Goal: Information Seeking & Learning: Learn about a topic

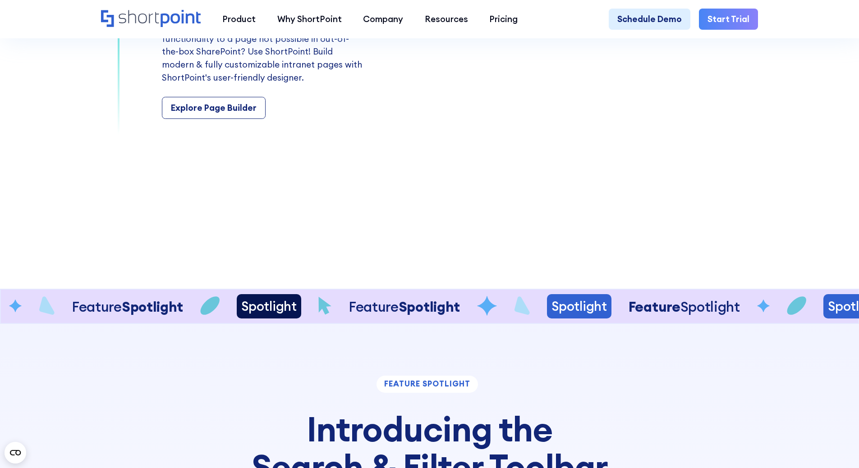
scroll to position [1758, 0]
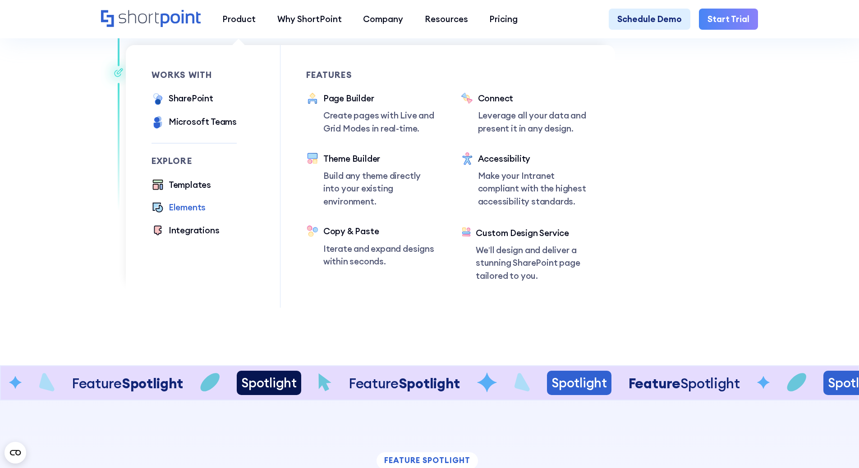
click at [199, 211] on div "Elements" at bounding box center [187, 207] width 37 height 13
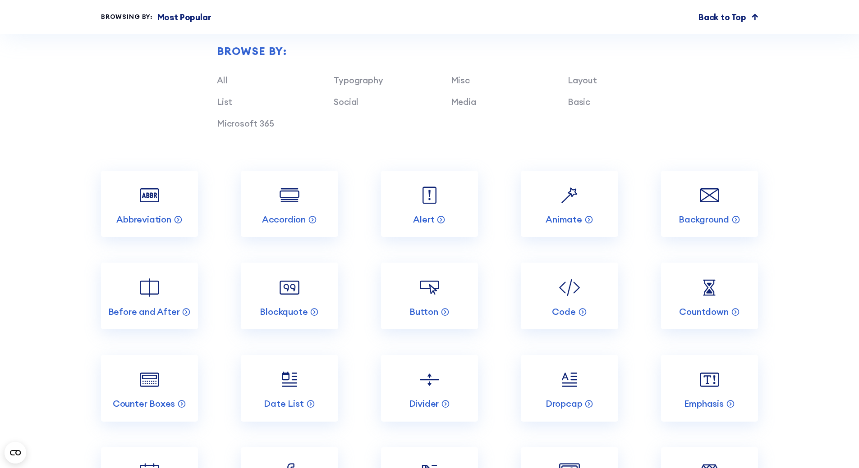
scroll to position [1082, 0]
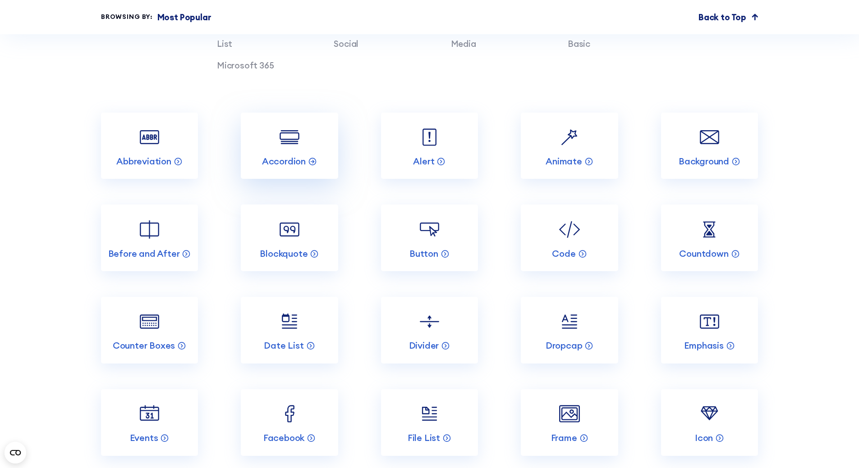
click at [303, 153] on link "Accordion" at bounding box center [289, 146] width 97 height 67
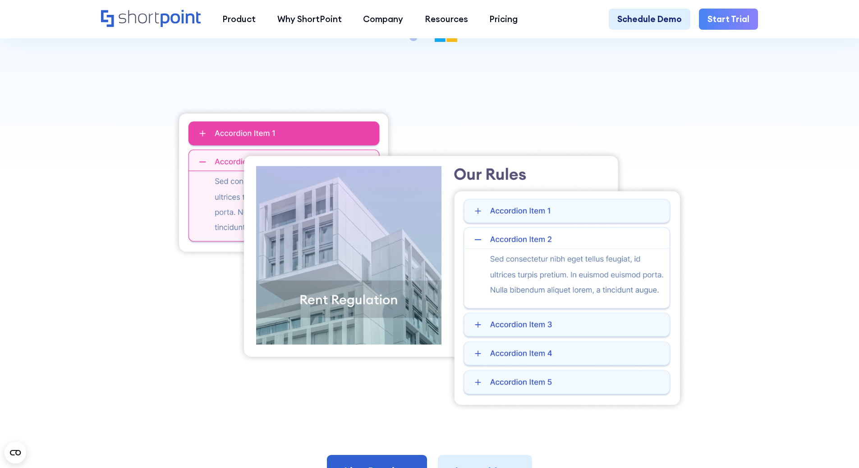
scroll to position [361, 0]
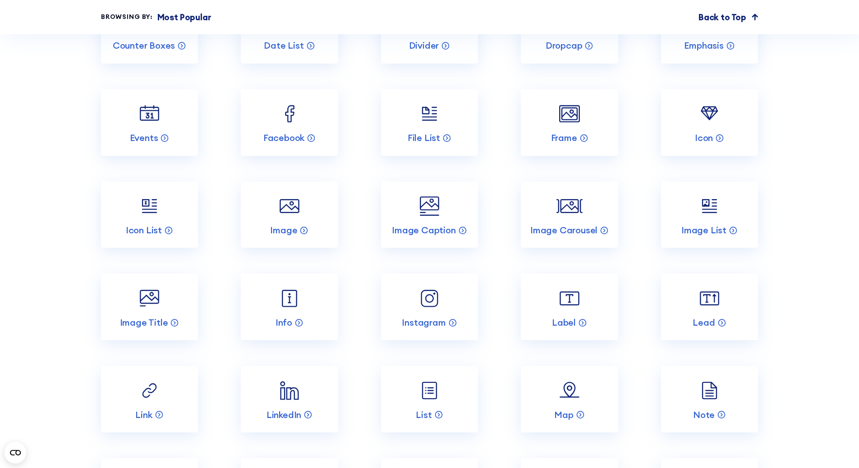
scroll to position [1397, 0]
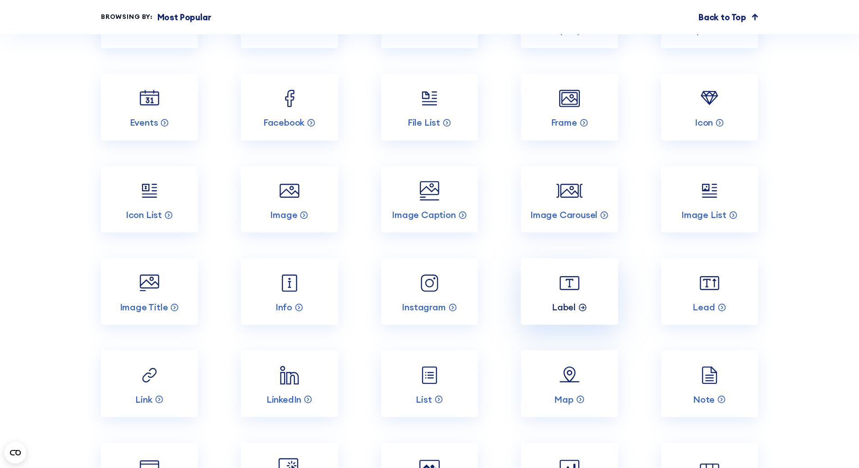
click at [565, 313] on p "Label" at bounding box center [564, 308] width 24 height 12
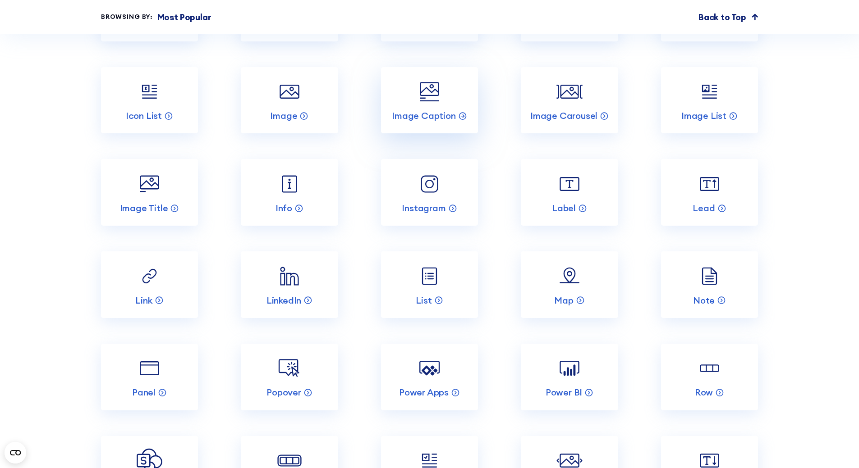
scroll to position [1533, 0]
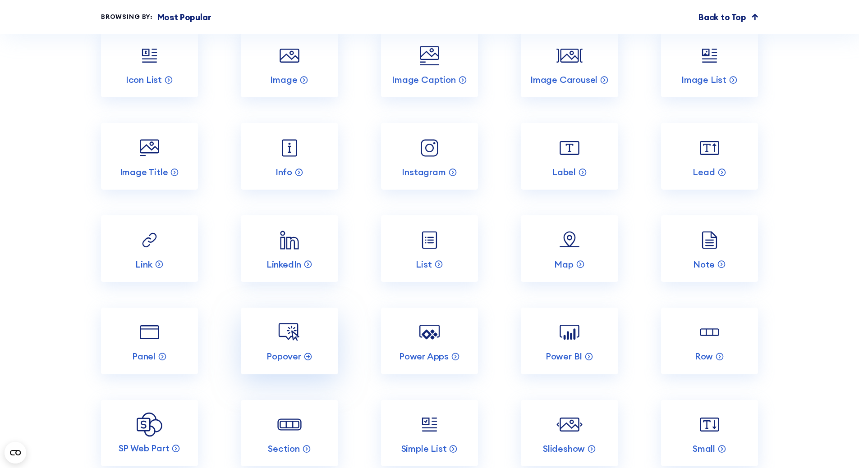
click at [320, 360] on link "Popover" at bounding box center [289, 341] width 97 height 67
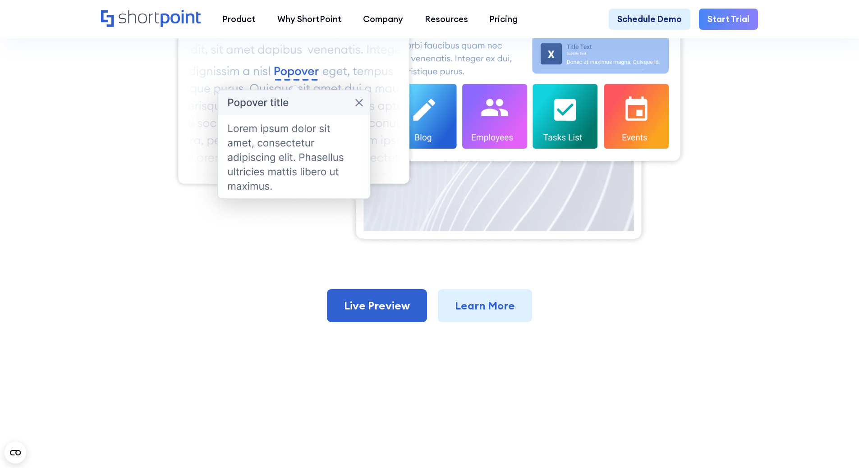
scroll to position [451, 0]
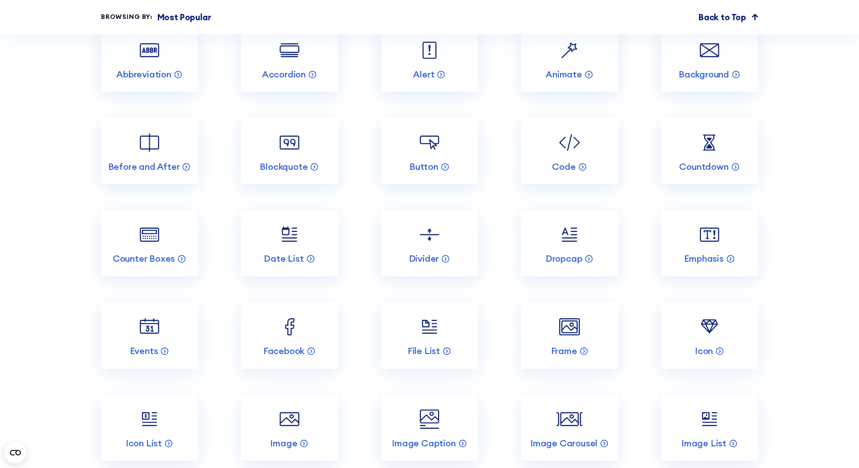
scroll to position [1172, 0]
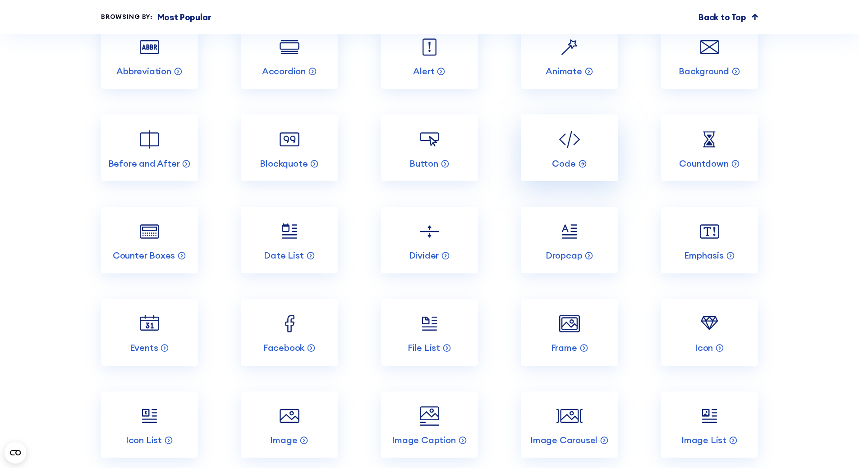
click at [559, 149] on img at bounding box center [569, 140] width 26 height 26
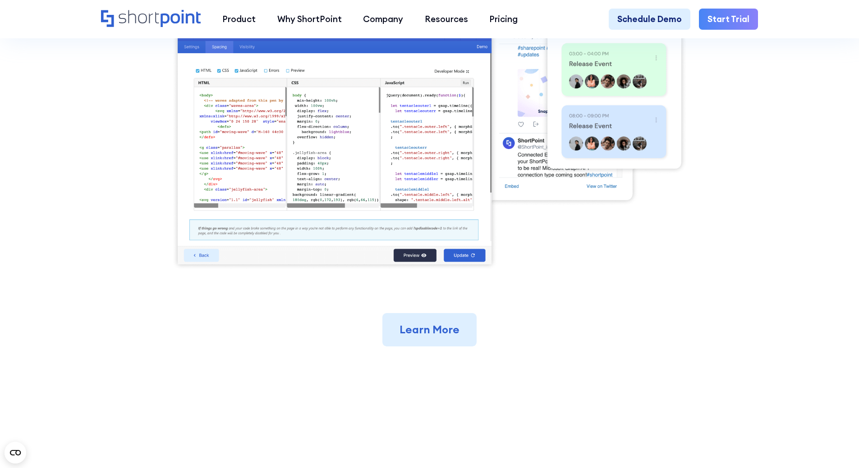
scroll to position [406, 0]
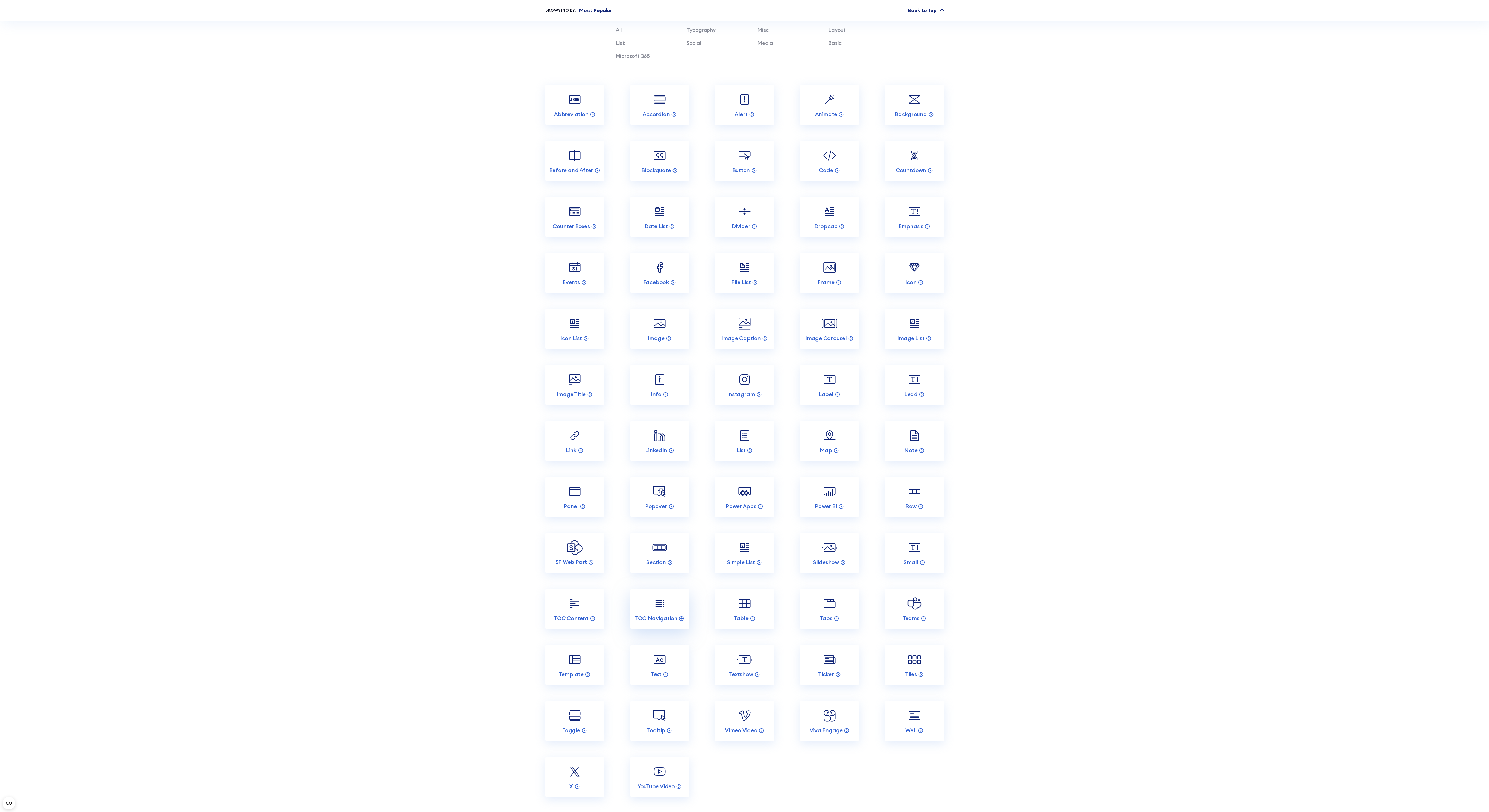
scroll to position [677, 0]
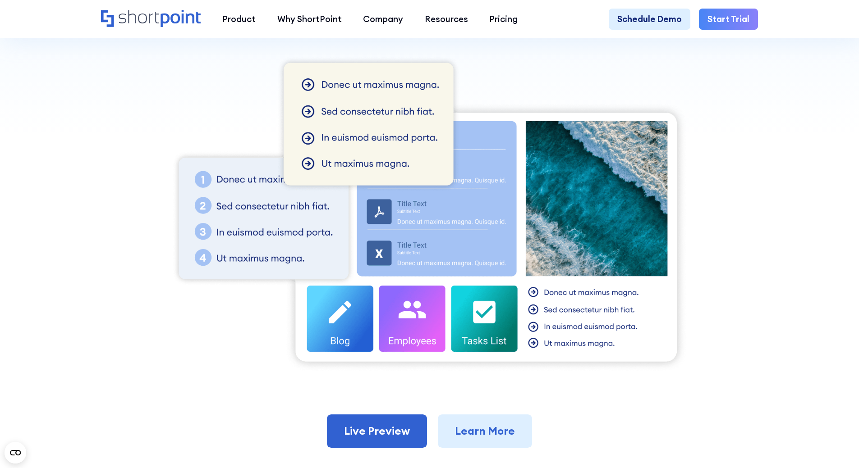
scroll to position [316, 0]
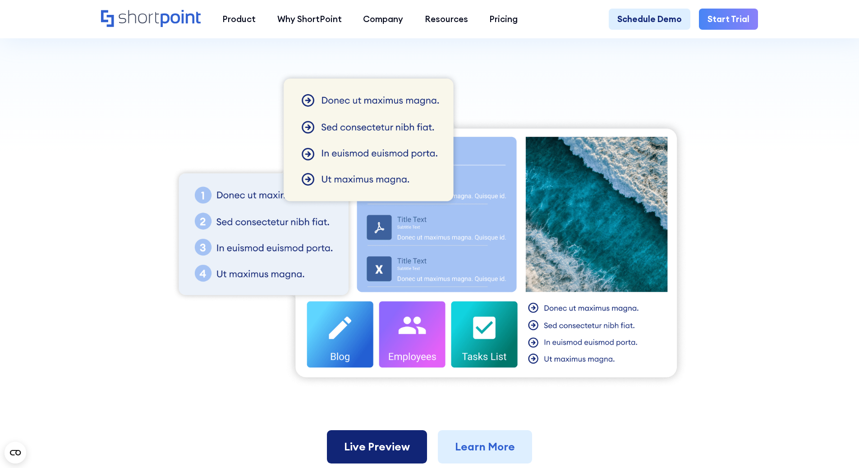
click at [373, 439] on link "Live Preview" at bounding box center [377, 446] width 100 height 33
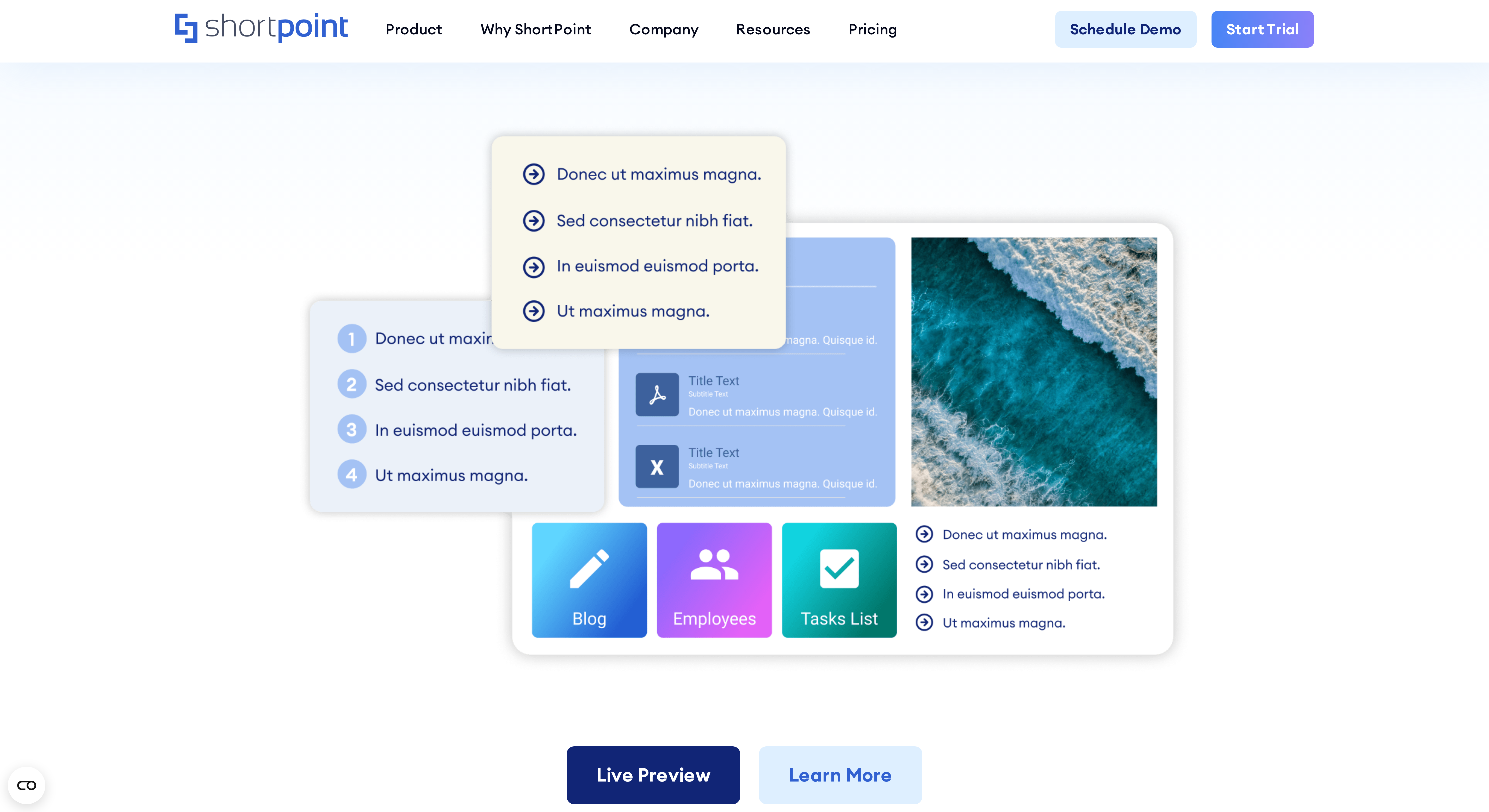
scroll to position [182, 0]
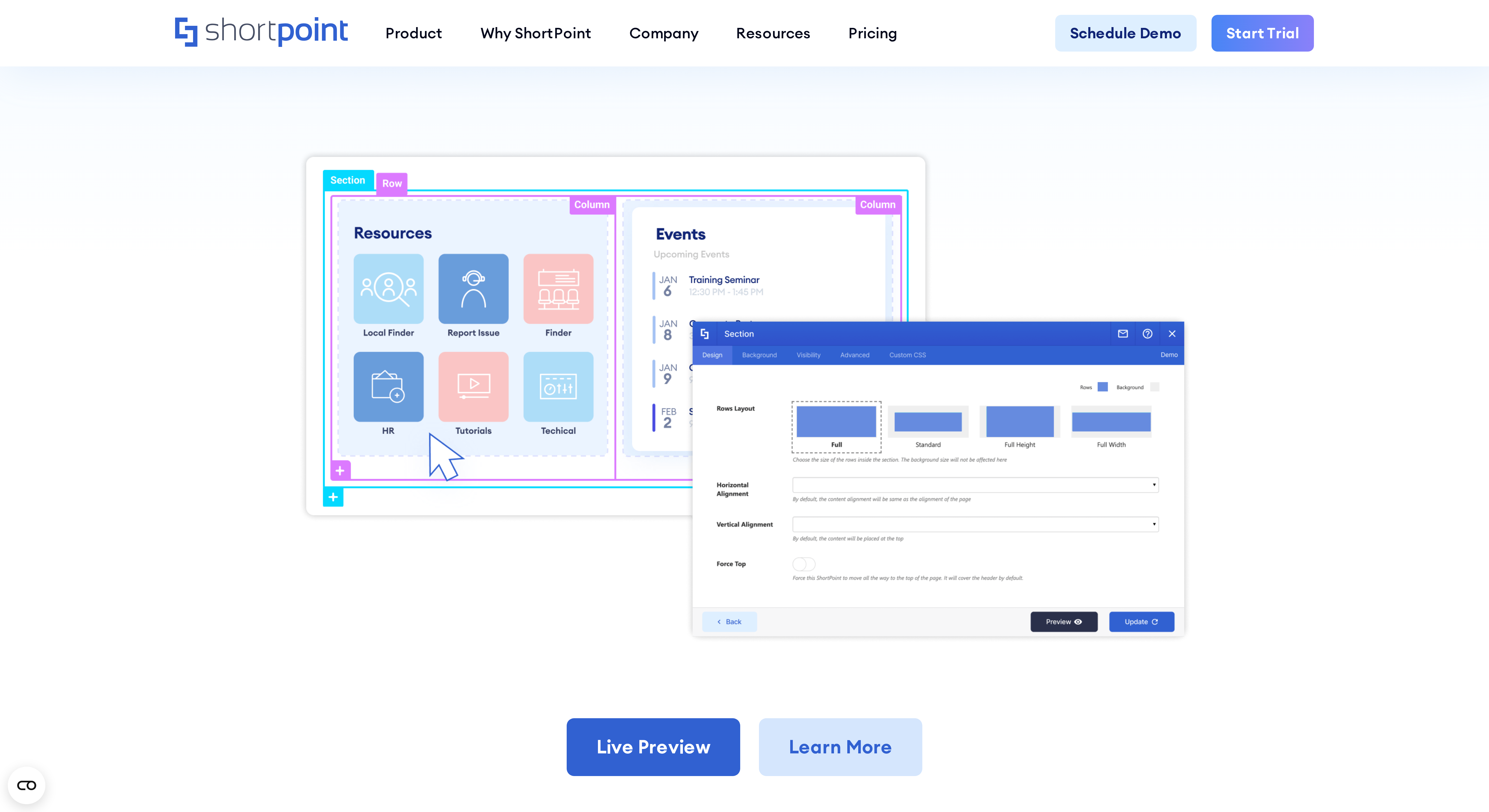
scroll to position [235, 0]
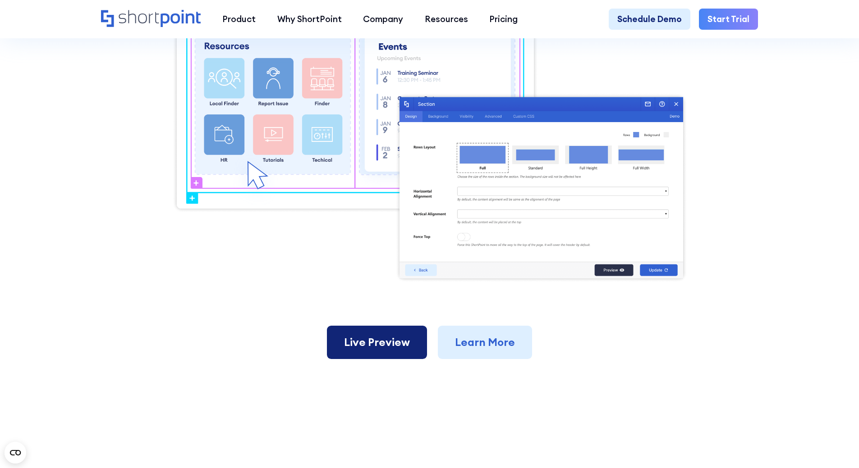
click at [379, 341] on link "Live Preview" at bounding box center [377, 342] width 100 height 33
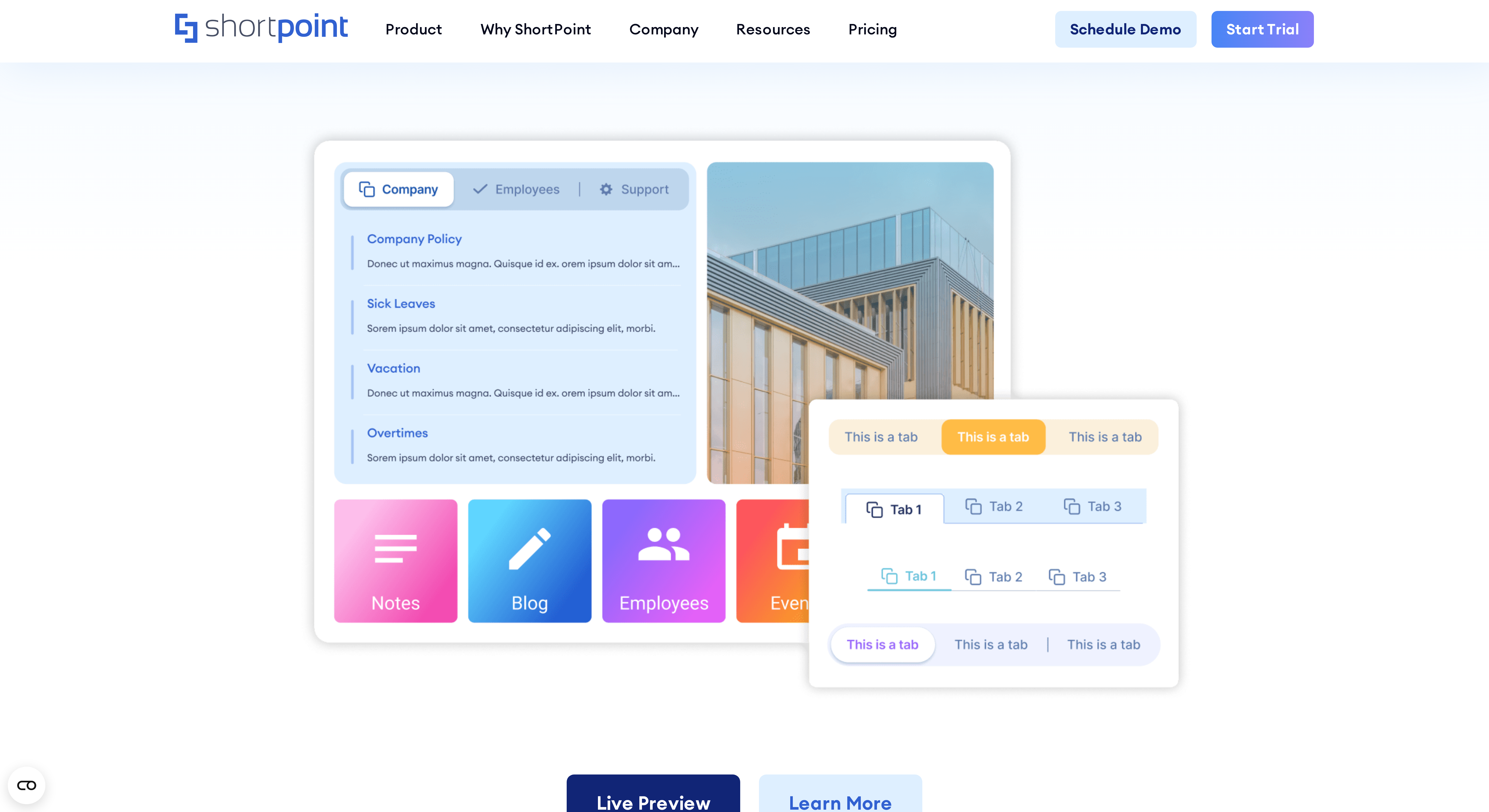
scroll to position [182, 0]
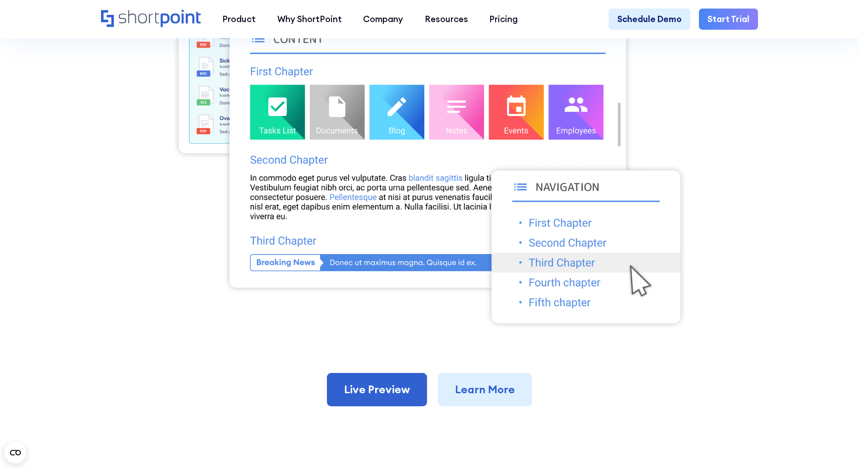
scroll to position [406, 0]
click at [370, 406] on link "Live Preview" at bounding box center [377, 389] width 100 height 33
